Goal: Communication & Community: Participate in discussion

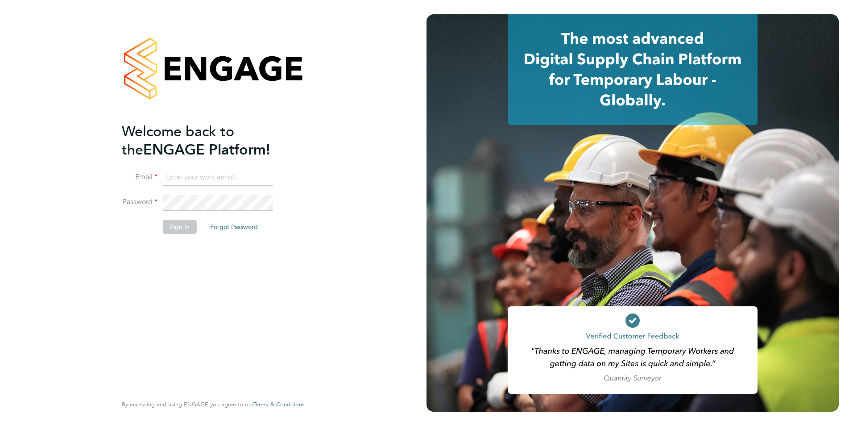
type input "emma@carbonrecruitment.co.uk"
click at [181, 227] on button "Sign In" at bounding box center [180, 227] width 34 height 14
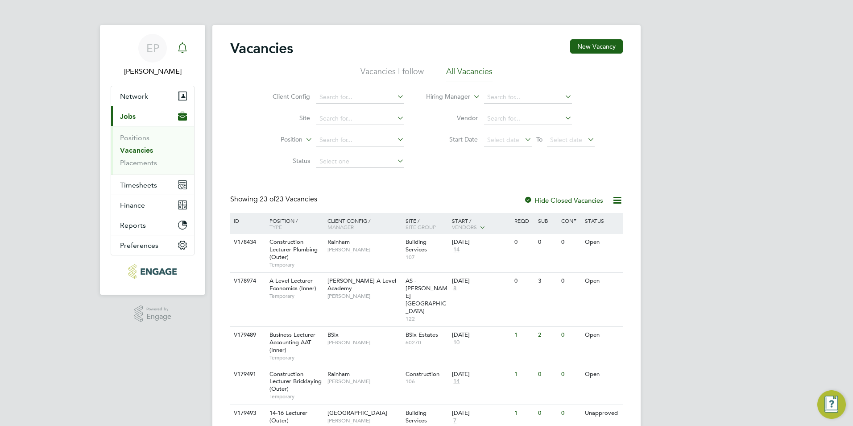
click at [185, 45] on icon "Main navigation" at bounding box center [182, 46] width 8 height 9
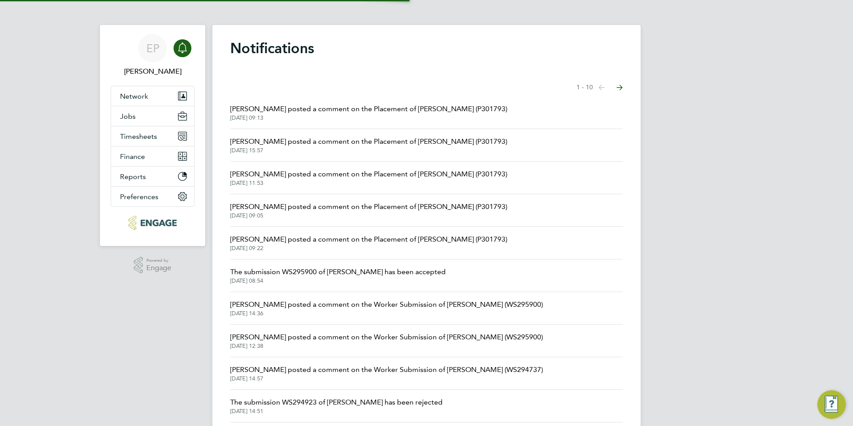
click at [296, 106] on span "Ian Rist posted a comment on the Placement of Andre Edwards (P301793)" at bounding box center [368, 109] width 277 height 11
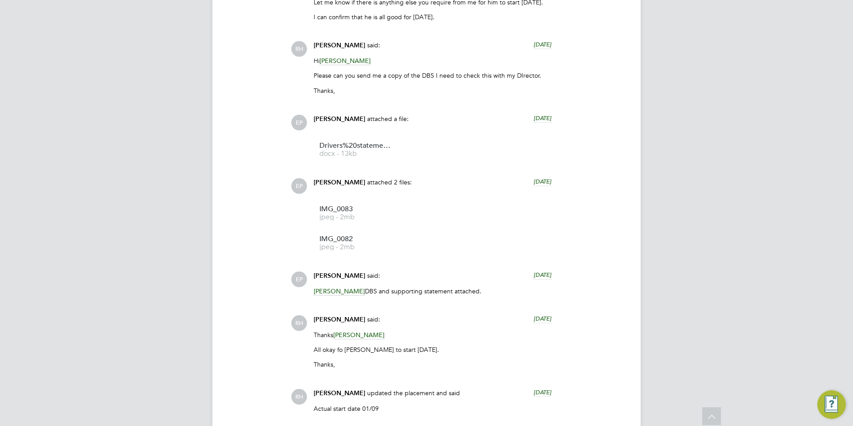
scroll to position [1116, 0]
